Goal: Communication & Community: Answer question/provide support

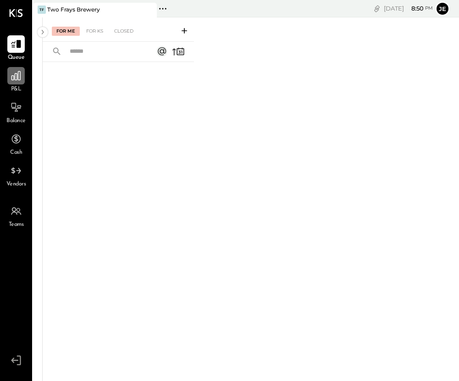
click at [20, 76] on icon at bounding box center [15, 75] width 9 height 9
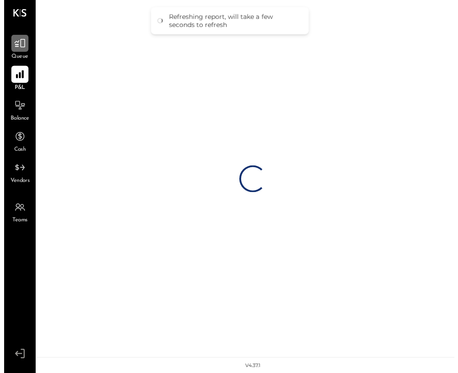
click at [17, 46] on icon at bounding box center [16, 44] width 12 height 12
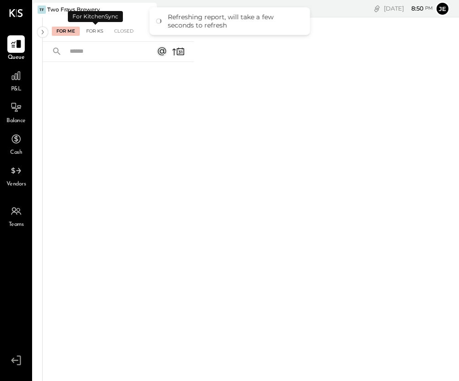
click at [99, 31] on div "For KS" at bounding box center [95, 31] width 26 height 9
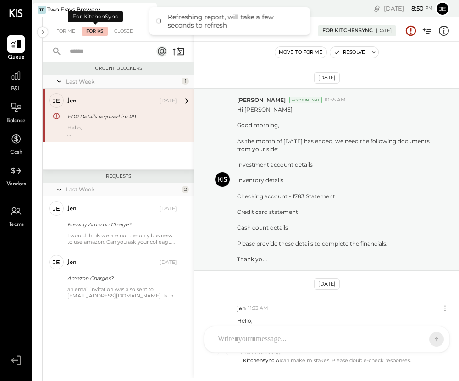
scroll to position [138, 0]
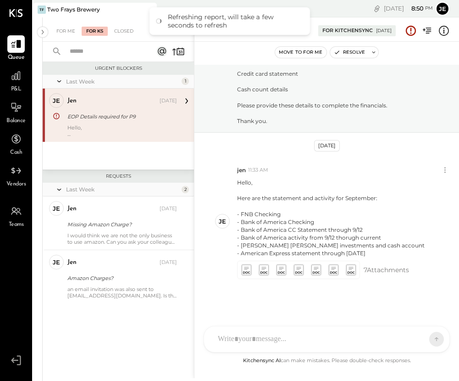
click at [260, 337] on div "SK [PERSON_NAME] M [PERSON_NAME] CR [PERSON_NAME] R [PERSON_NAME] J [PERSON_NAM…" at bounding box center [327, 339] width 246 height 27
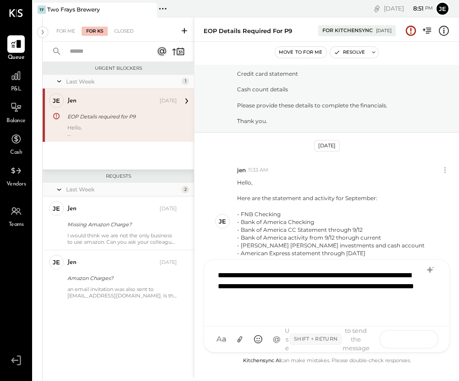
click at [369, 337] on button at bounding box center [418, 339] width 33 height 14
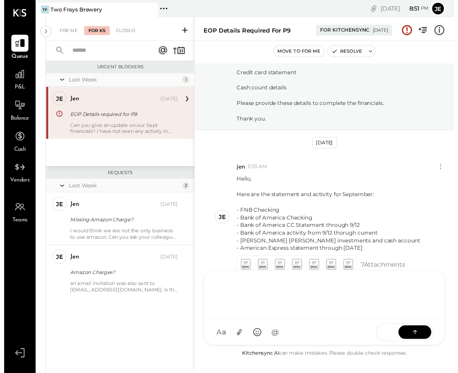
scroll to position [216, 0]
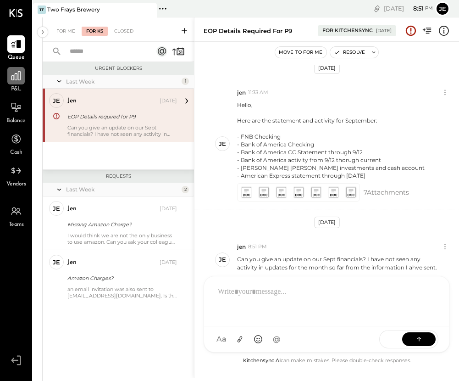
click at [17, 80] on icon at bounding box center [16, 76] width 12 height 12
